Goal: Obtain resource: Download file/media

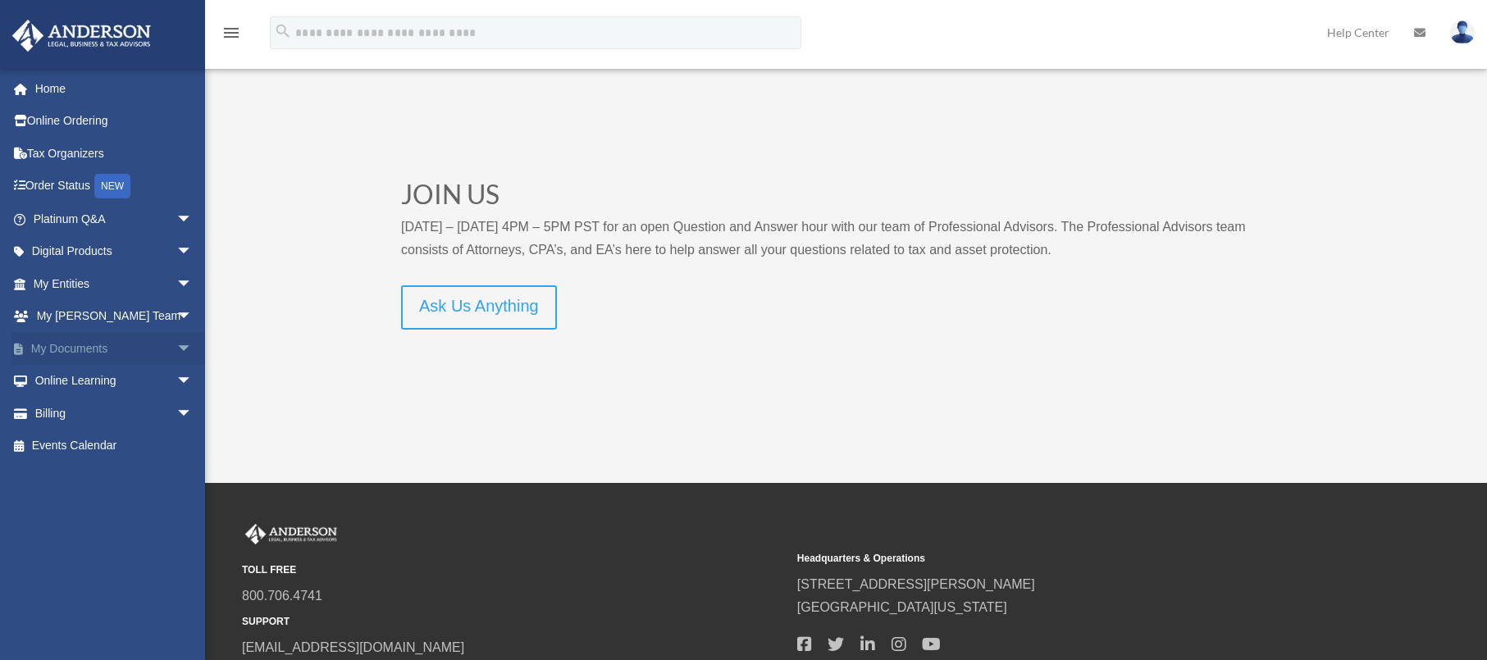
click at [176, 345] on span "arrow_drop_down" at bounding box center [192, 349] width 33 height 34
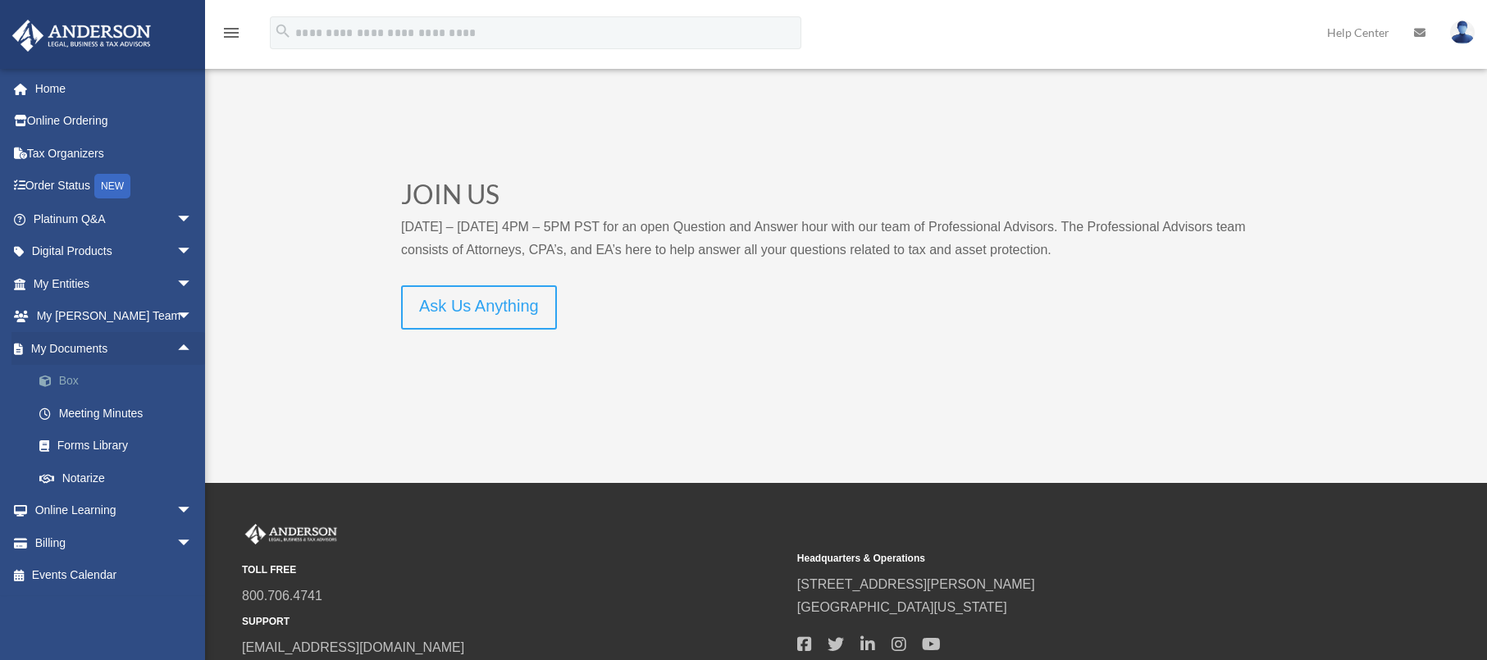
click at [67, 382] on link "Box" at bounding box center [120, 381] width 194 height 33
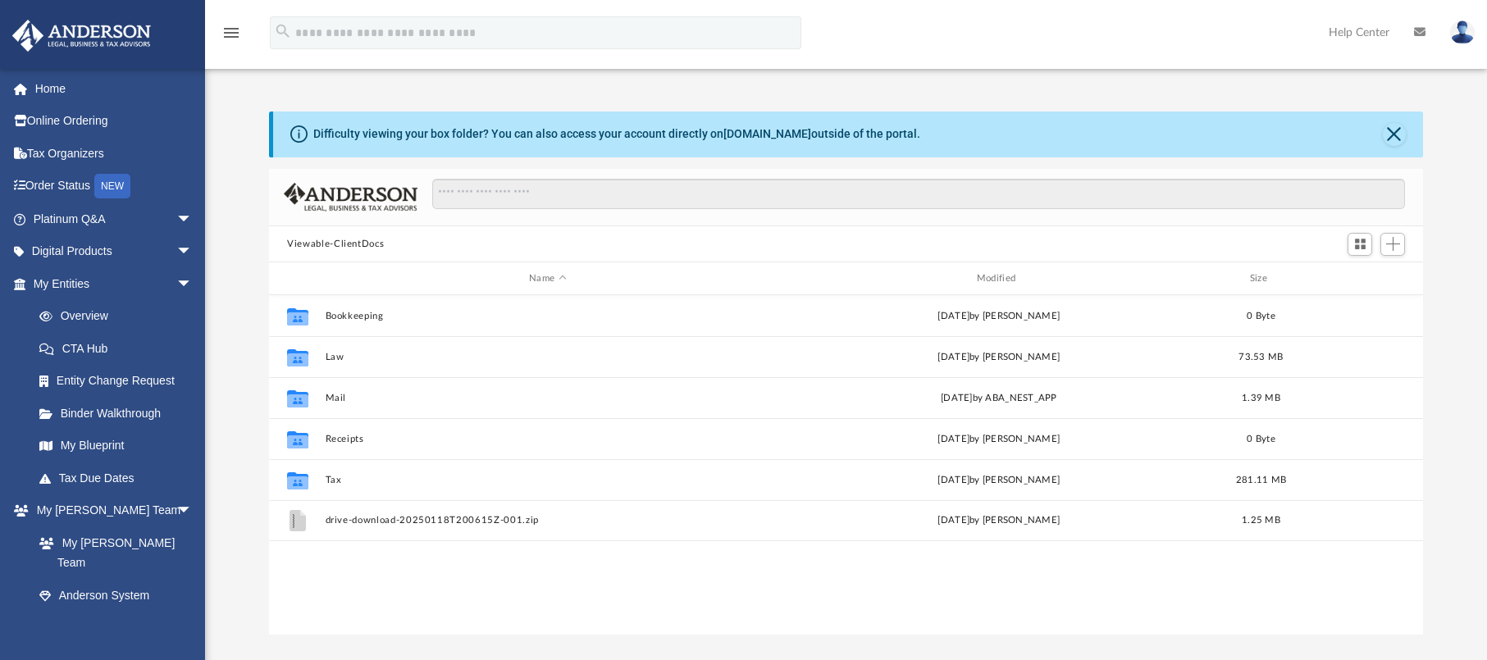
scroll to position [361, 1141]
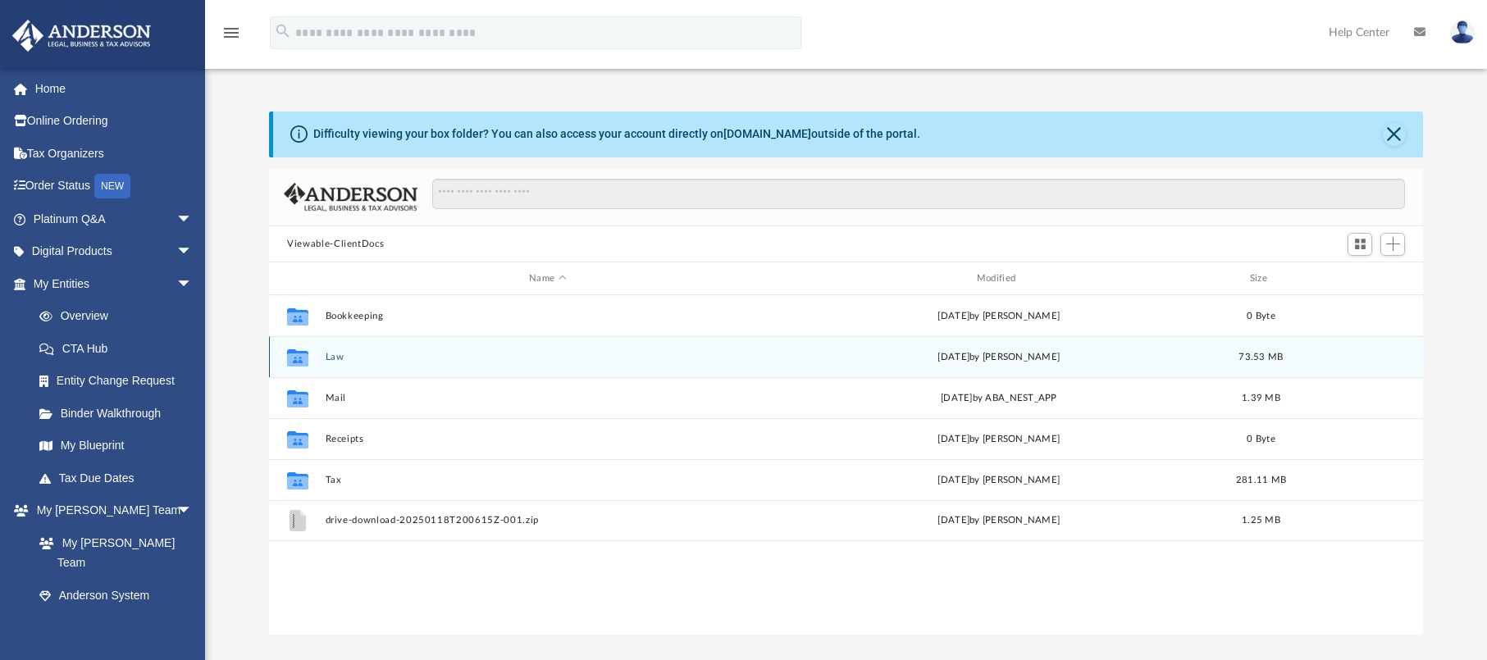
click at [336, 358] on button "Law" at bounding box center [548, 357] width 445 height 11
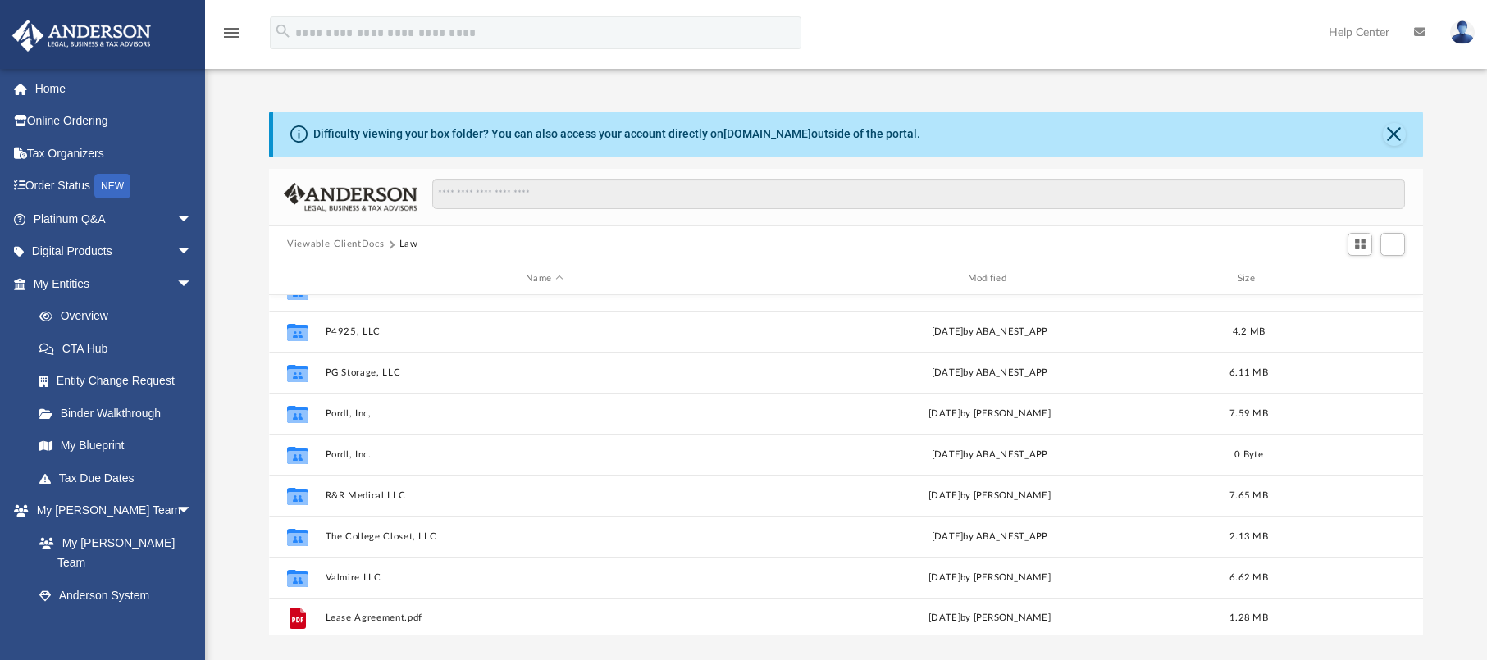
scroll to position [317, 0]
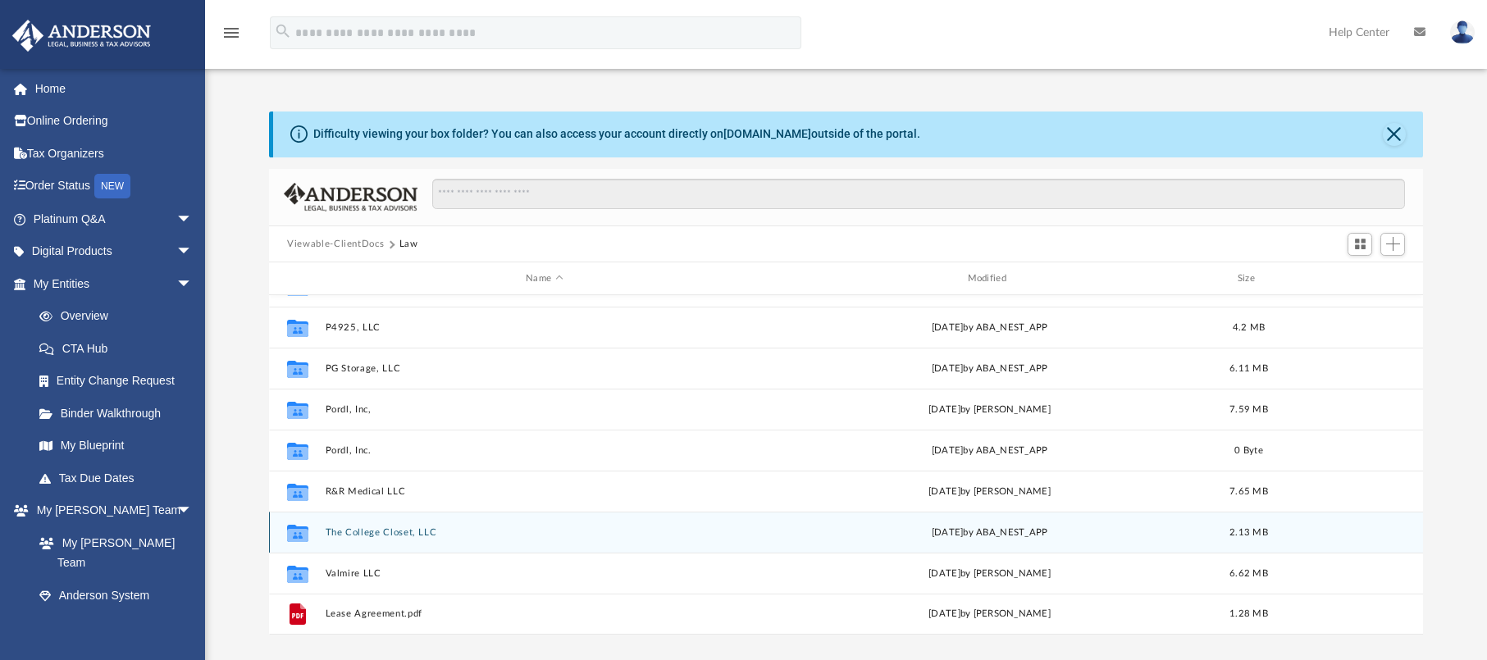
click at [354, 531] on button "The College Closet, LLC" at bounding box center [545, 533] width 438 height 11
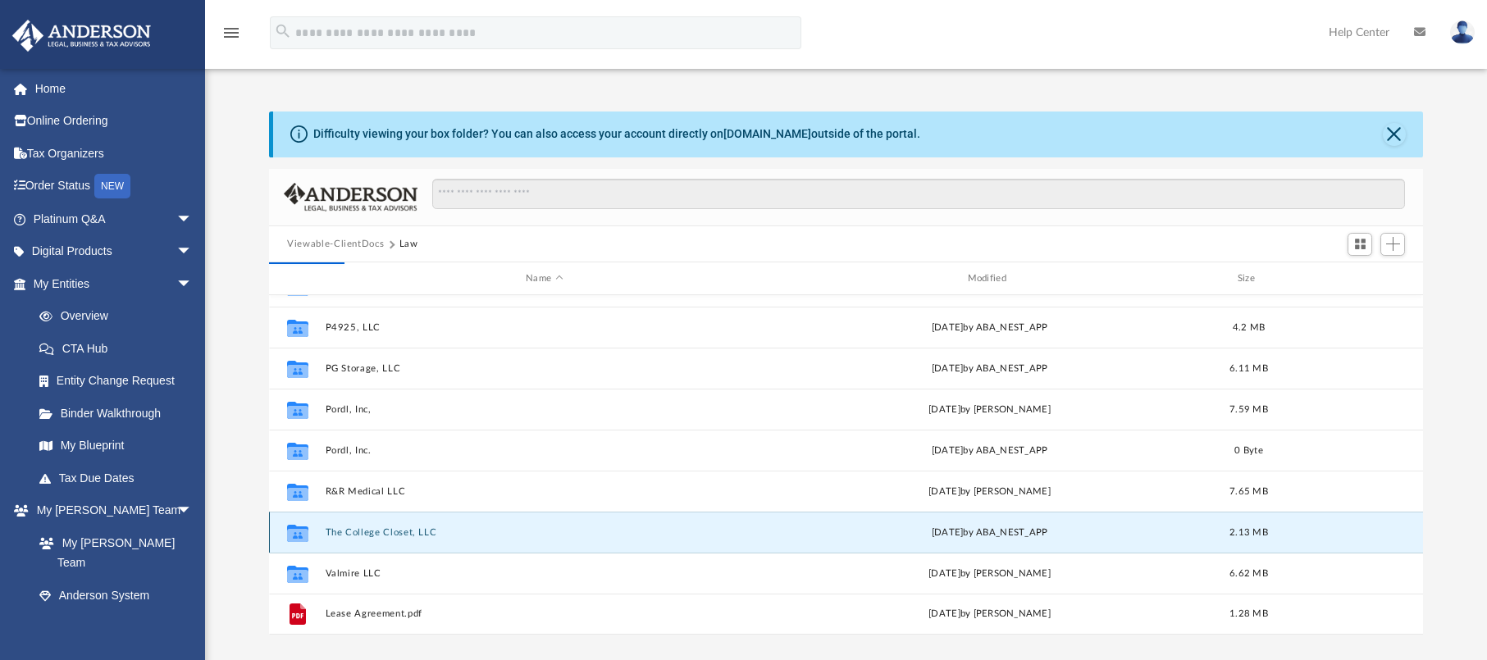
scroll to position [0, 0]
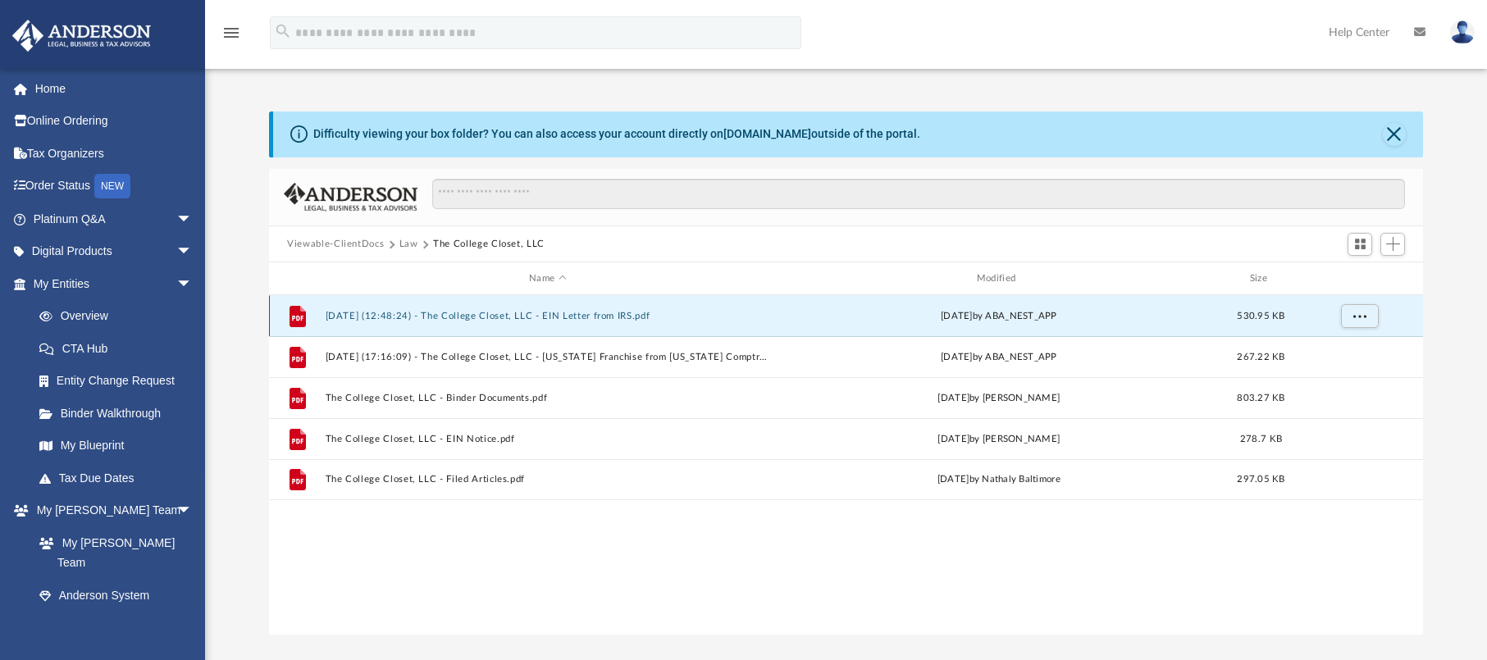
click at [471, 313] on button "[DATE] (12:48:24) - The College Closet, LLC - EIN Letter from IRS.pdf" at bounding box center [548, 316] width 445 height 11
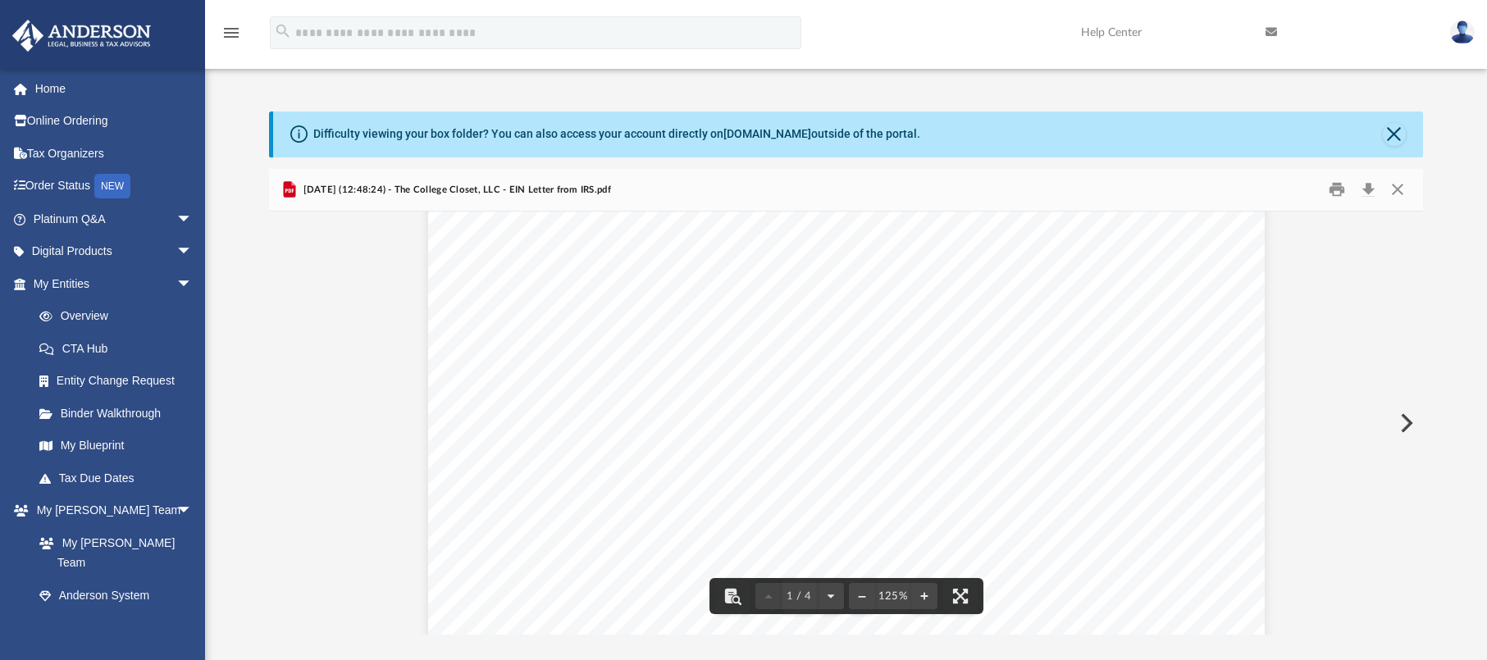
scroll to position [29, 0]
click at [1400, 184] on button "Close" at bounding box center [1397, 189] width 30 height 25
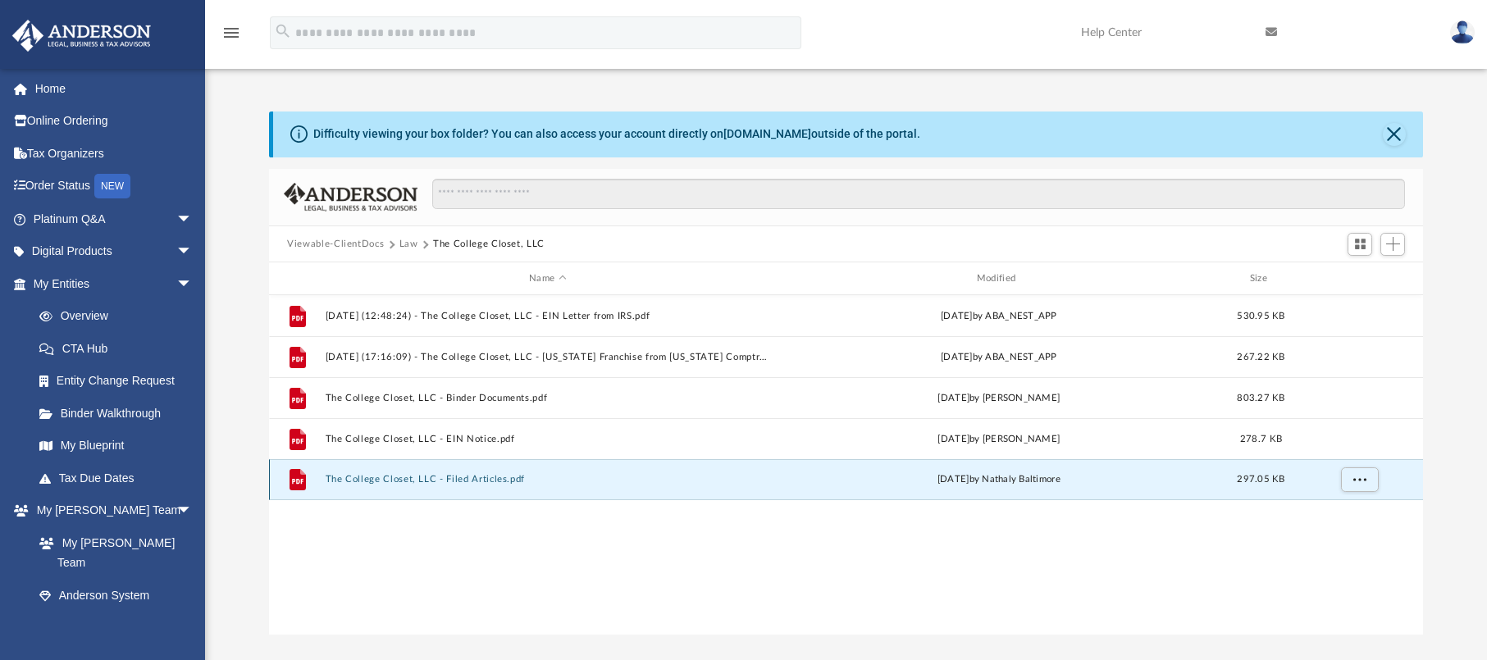
click at [486, 481] on button "The College Closet, LLC - Filed Articles.pdf" at bounding box center [548, 479] width 445 height 11
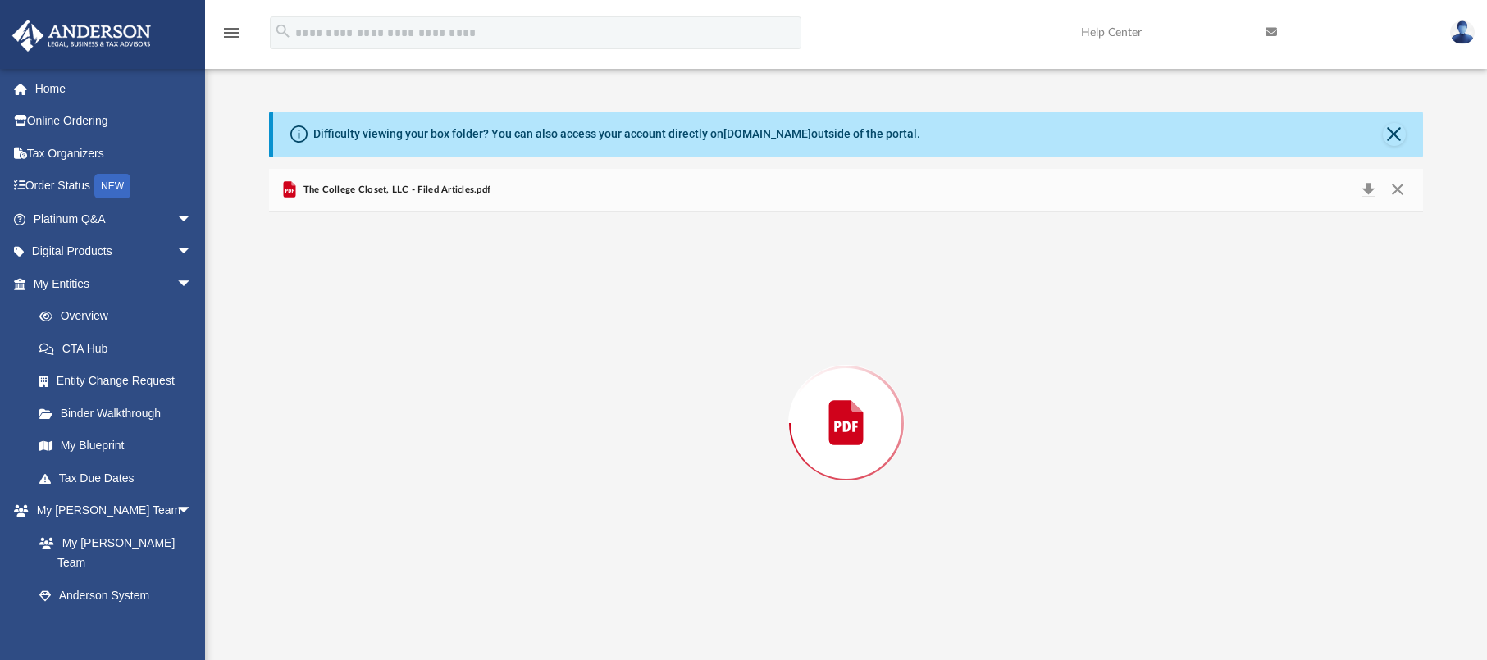
scroll to position [1108, 0]
